Goal: Information Seeking & Learning: Learn about a topic

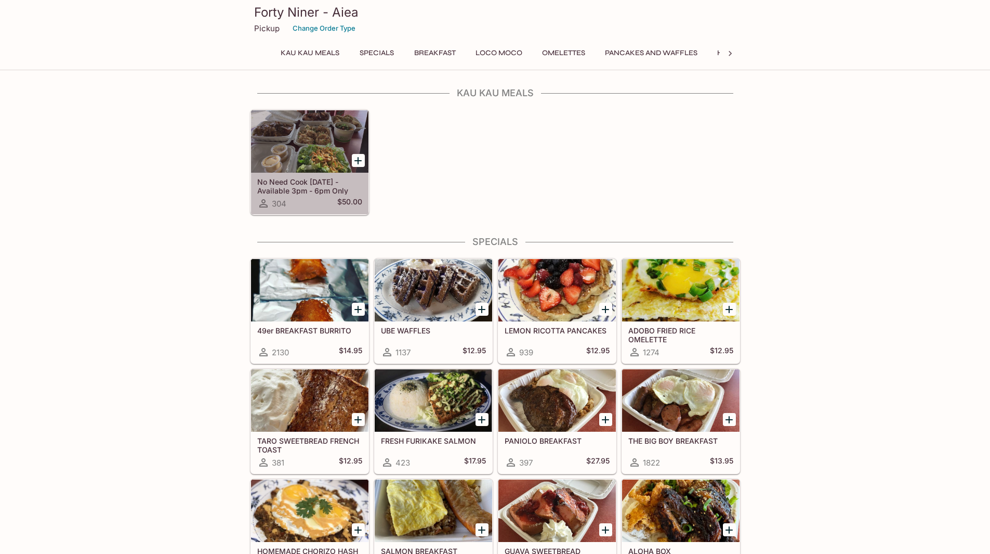
click at [329, 157] on div at bounding box center [310, 141] width 118 height 62
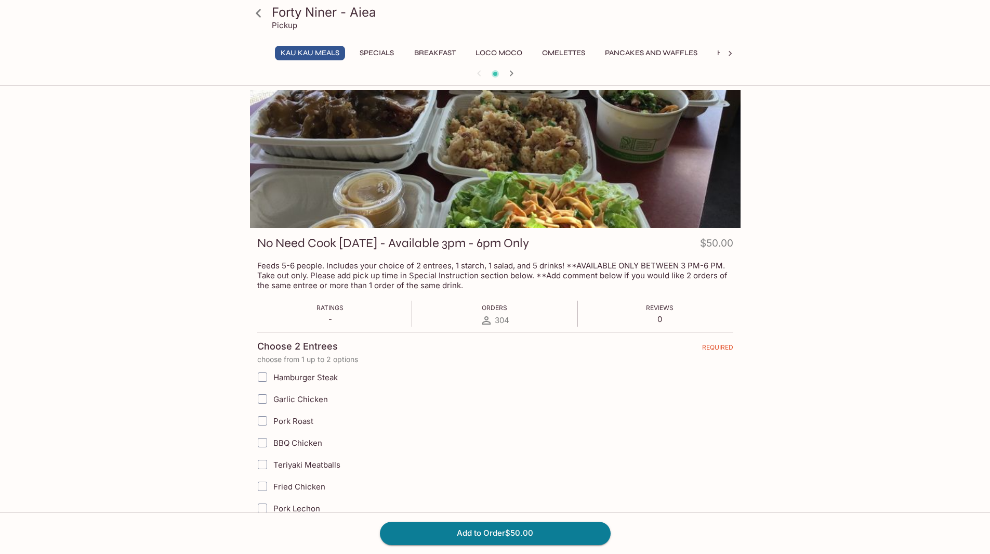
click at [388, 54] on button "Specials" at bounding box center [377, 53] width 47 height 15
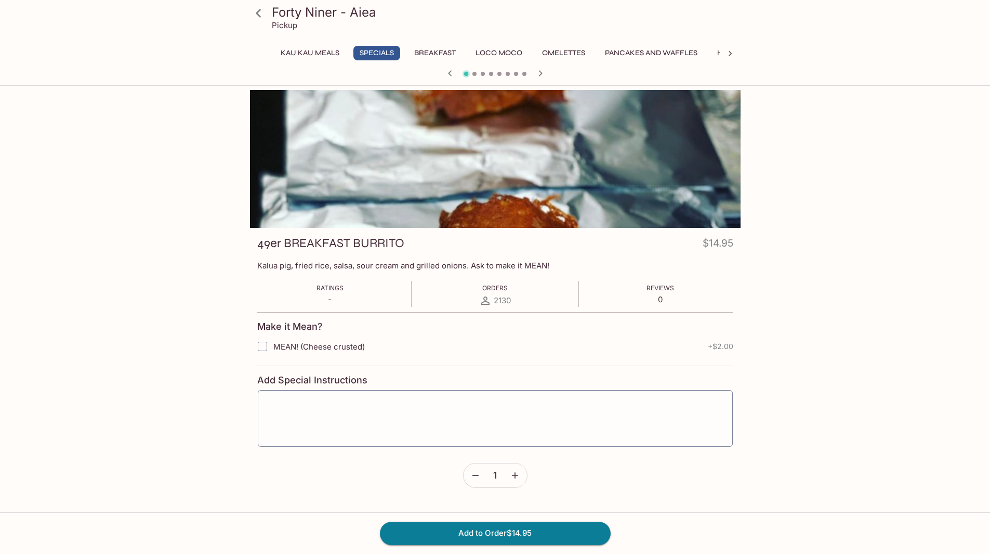
click at [459, 51] on button "Breakfast" at bounding box center [435, 53] width 53 height 15
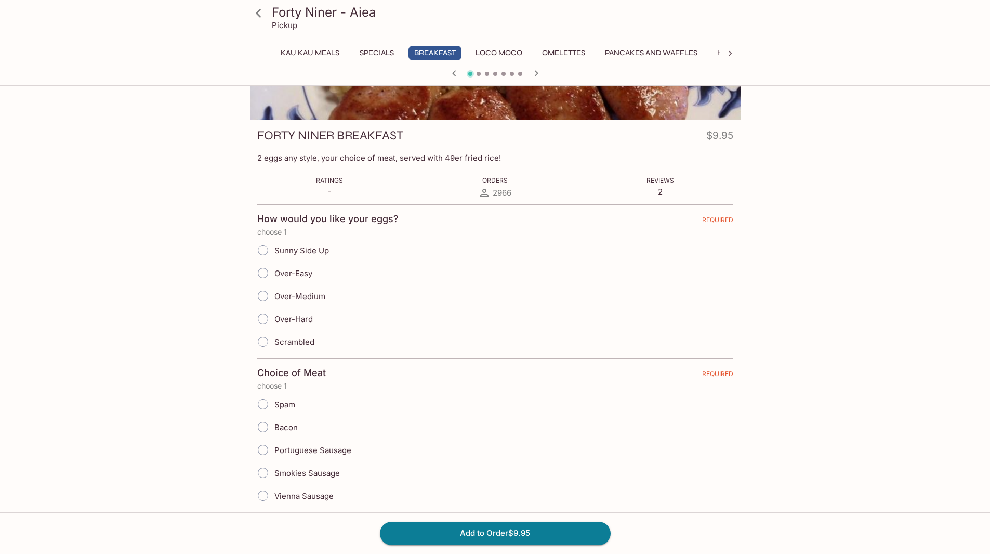
scroll to position [156, 0]
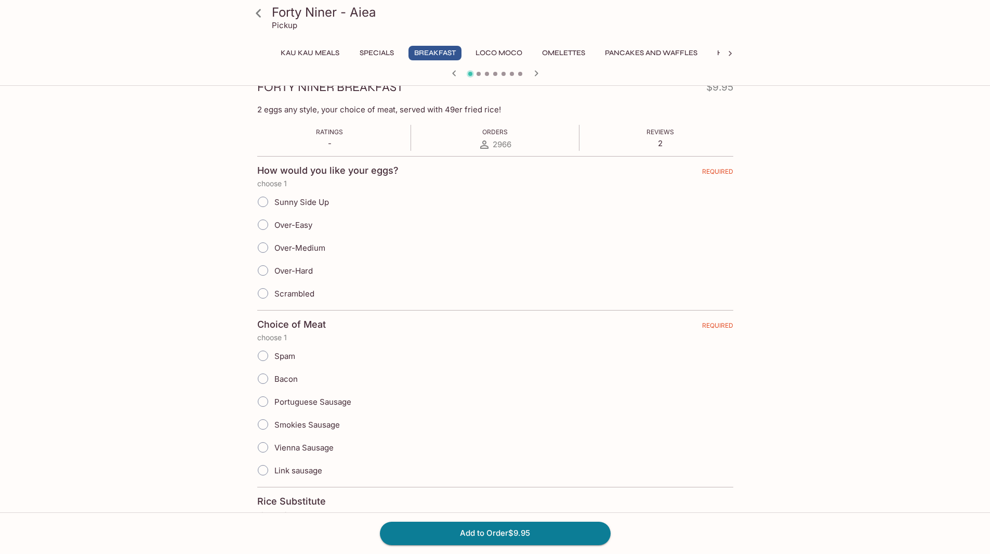
click at [517, 49] on button "Loco Moco" at bounding box center [499, 53] width 58 height 15
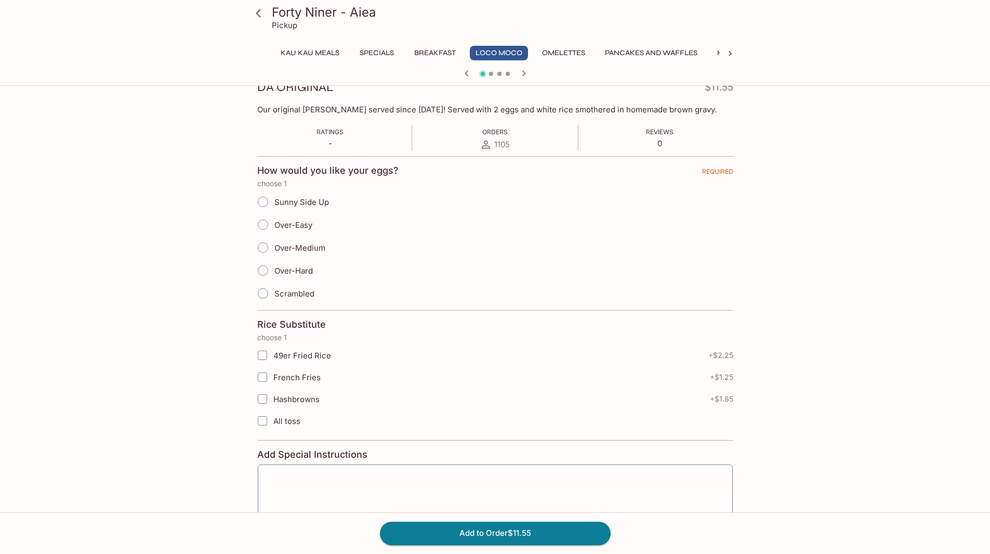
click at [580, 50] on button "Omelettes" at bounding box center [564, 53] width 55 height 15
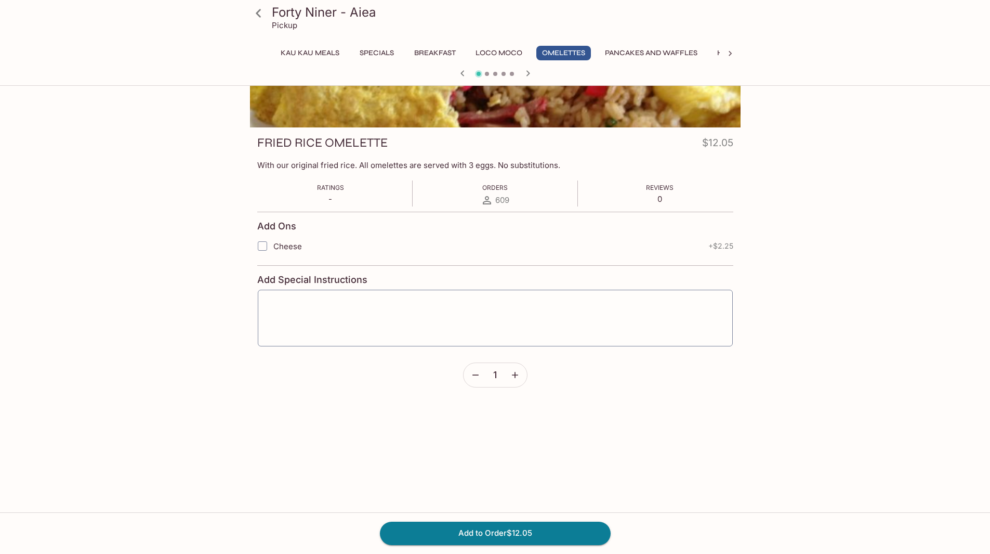
scroll to position [0, 0]
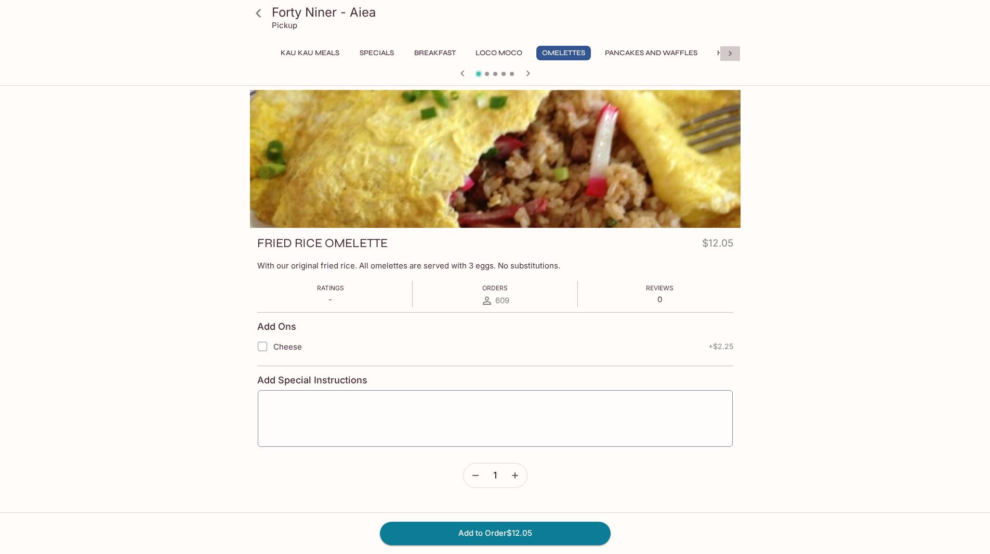
click at [732, 55] on icon at bounding box center [730, 53] width 10 height 10
click at [662, 53] on button "Burgers and Sandwiches" at bounding box center [638, 53] width 116 height 15
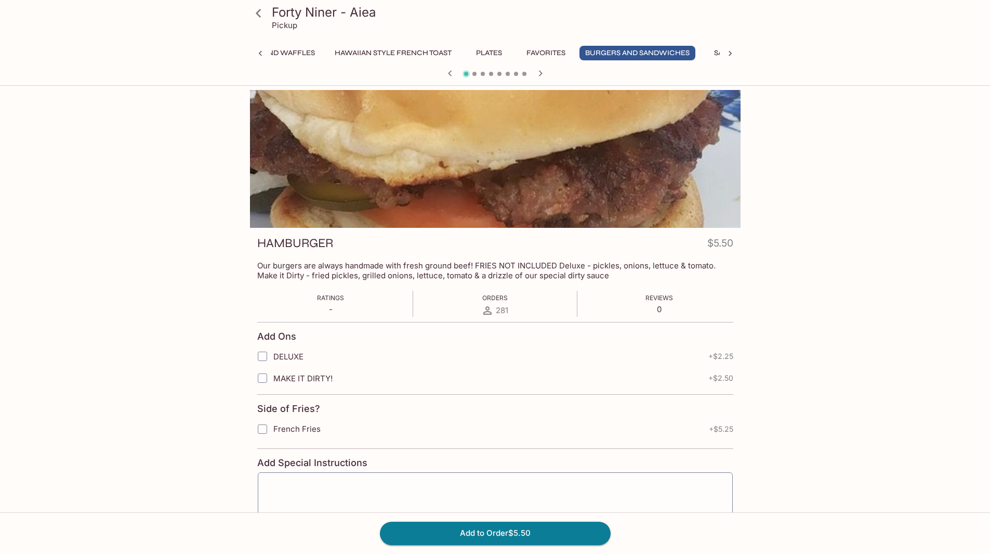
click at [546, 53] on button "Favorites" at bounding box center [546, 53] width 50 height 15
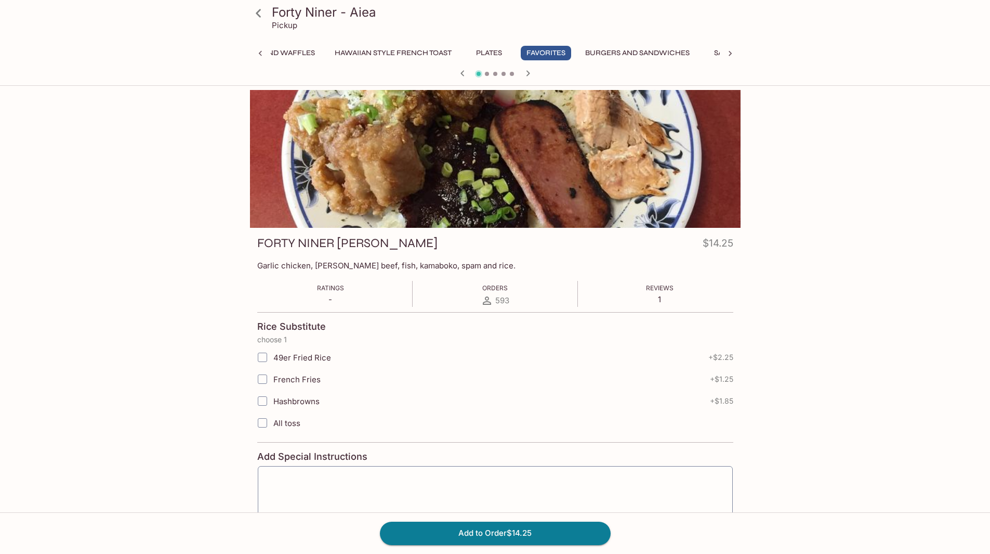
click at [617, 56] on button "Burgers and Sandwiches" at bounding box center [638, 53] width 116 height 15
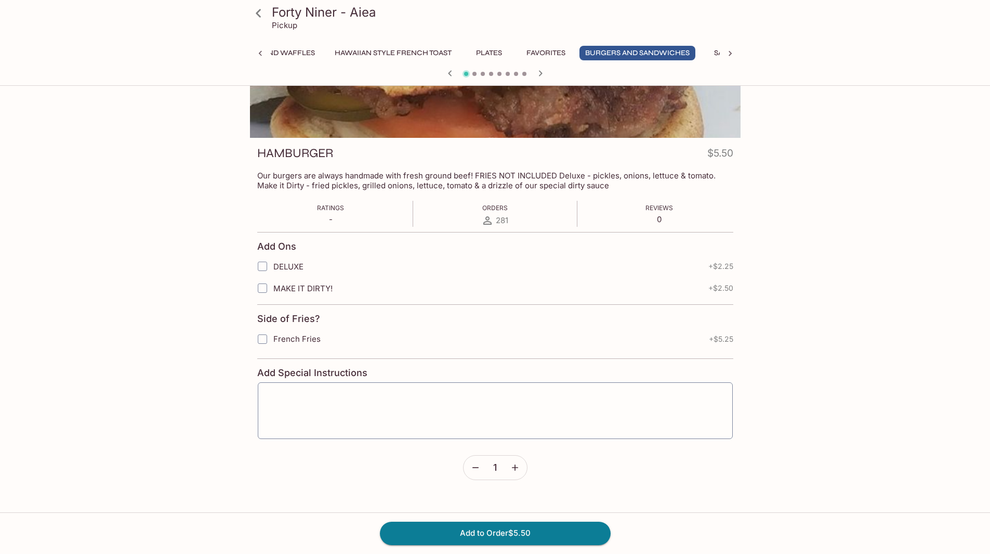
scroll to position [38, 0]
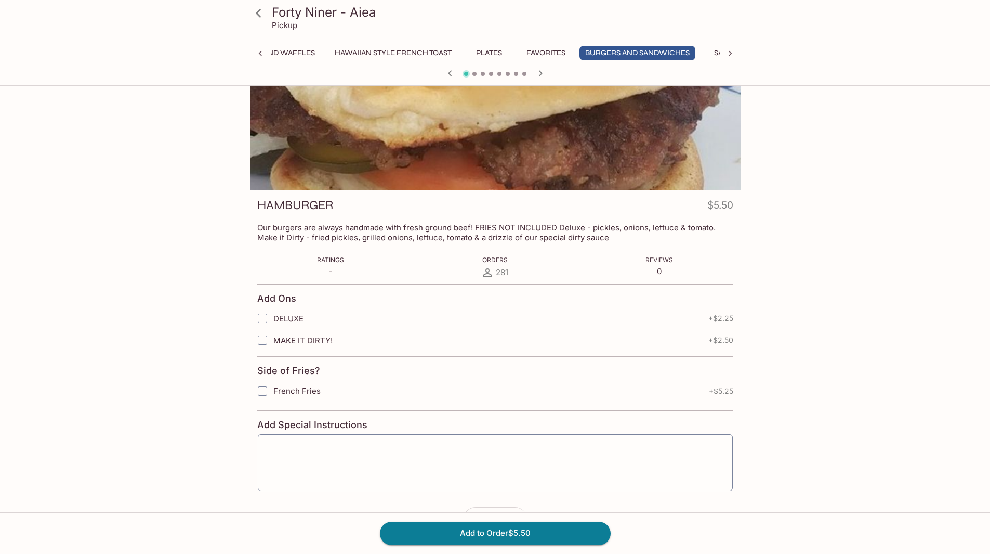
click at [727, 50] on icon at bounding box center [730, 53] width 10 height 10
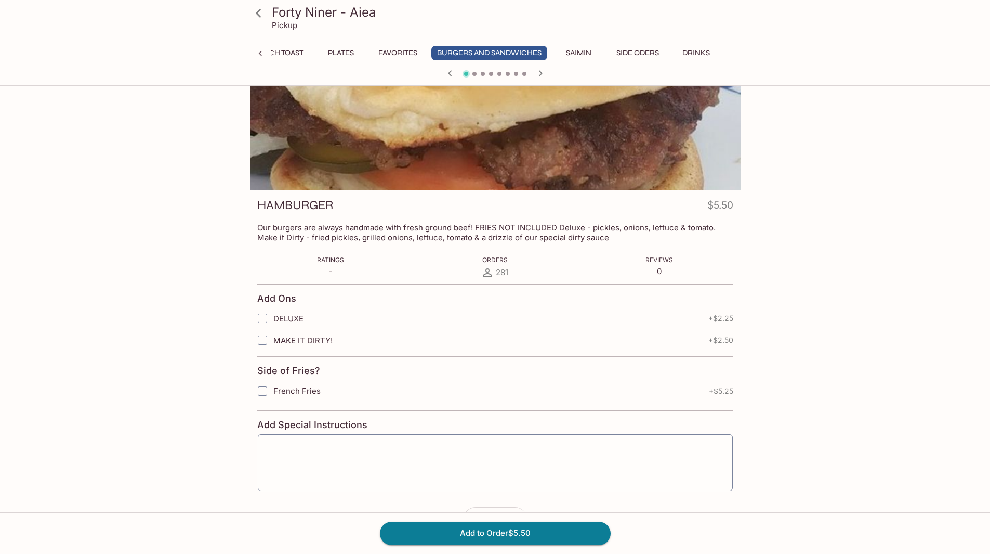
click at [562, 49] on button "Saimin" at bounding box center [579, 53] width 47 height 15
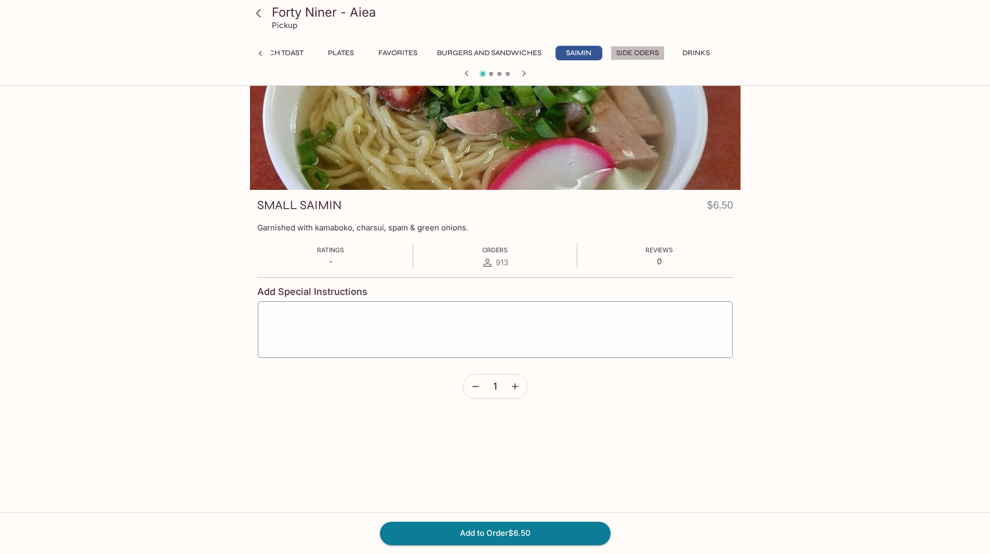
click at [648, 48] on button "Side Oders" at bounding box center [638, 53] width 54 height 15
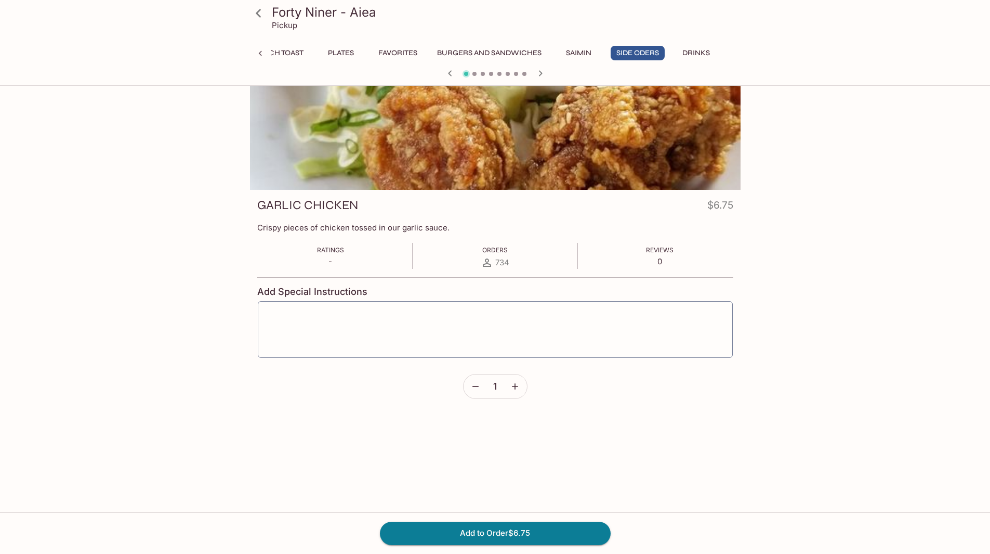
scroll to position [0, 0]
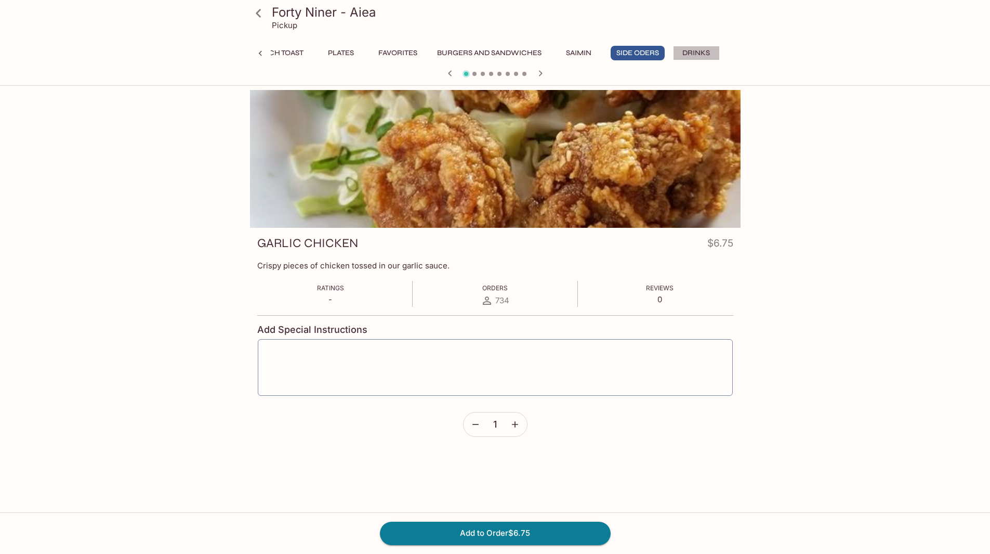
click at [687, 48] on button "Drinks" at bounding box center [696, 53] width 47 height 15
